Goal: Task Accomplishment & Management: Use online tool/utility

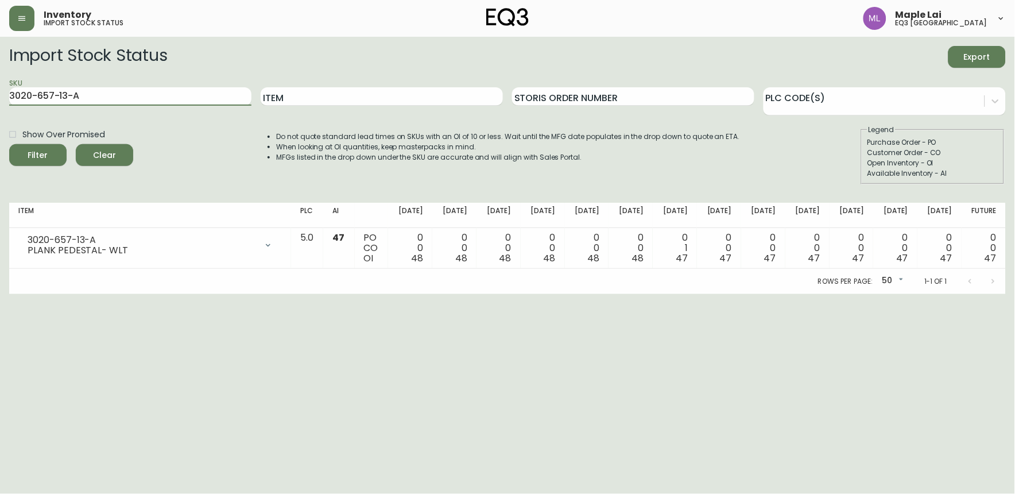
drag, startPoint x: 75, startPoint y: 99, endPoint x: 3, endPoint y: 106, distance: 72.7
click at [3, 106] on main "Import Stock Status Export SKU 3020-657-13-A Item Storis Order Number PLC Code(…" at bounding box center [507, 165] width 1015 height 257
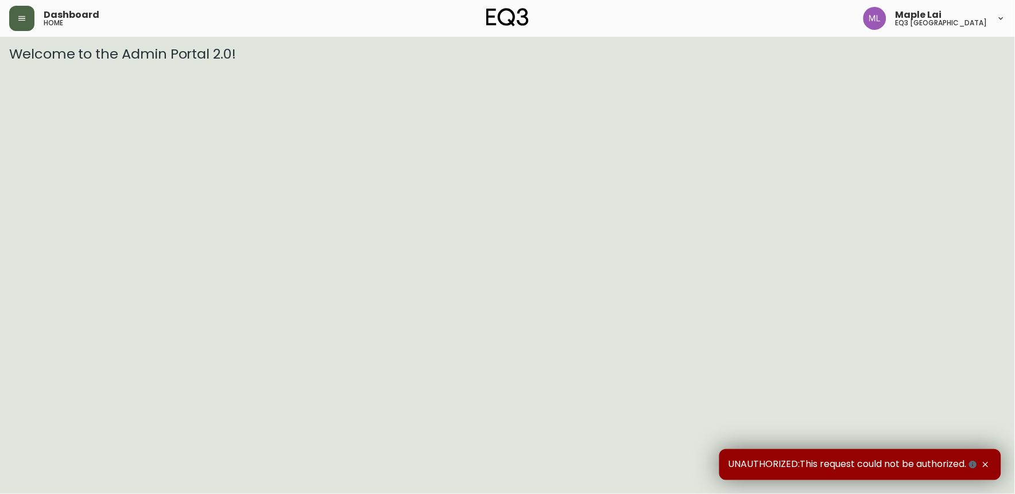
click at [33, 13] on button "button" at bounding box center [21, 18] width 25 height 25
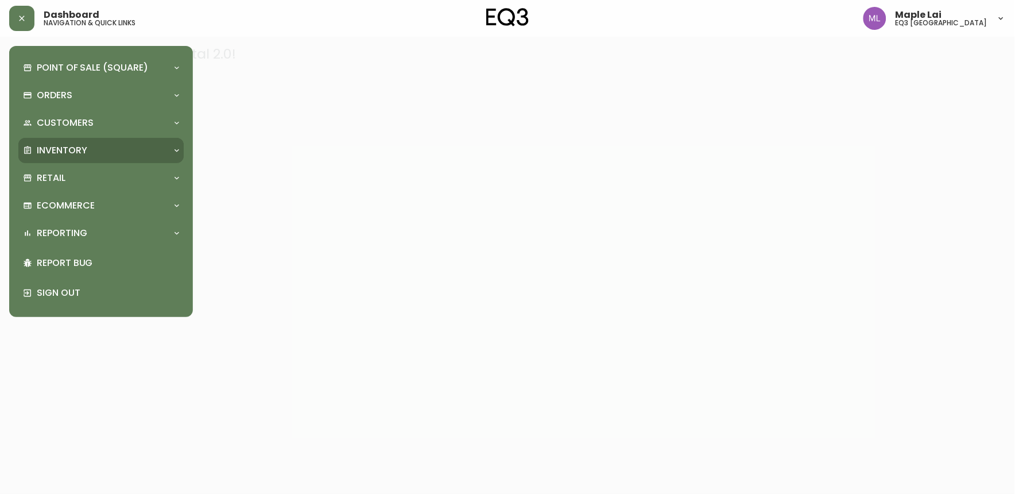
click at [107, 142] on div "Inventory" at bounding box center [100, 150] width 165 height 25
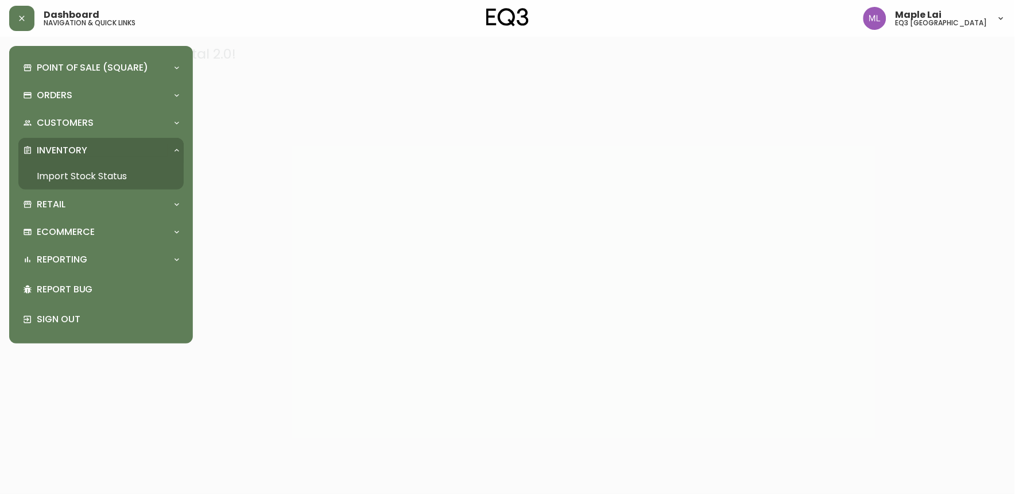
click at [106, 170] on link "Import Stock Status" at bounding box center [100, 176] width 165 height 26
